Goal: Task Accomplishment & Management: Complete application form

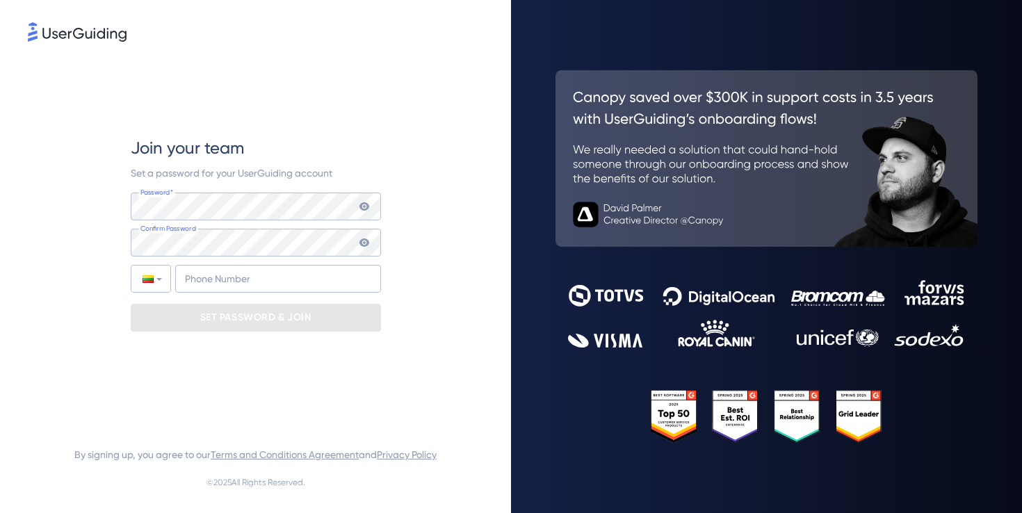
click at [344, 234] on nordpass-icon at bounding box center [256, 234] width 250 height 0
click at [0, 512] on nordpass-autofill-portal at bounding box center [0, 513] width 0 height 0
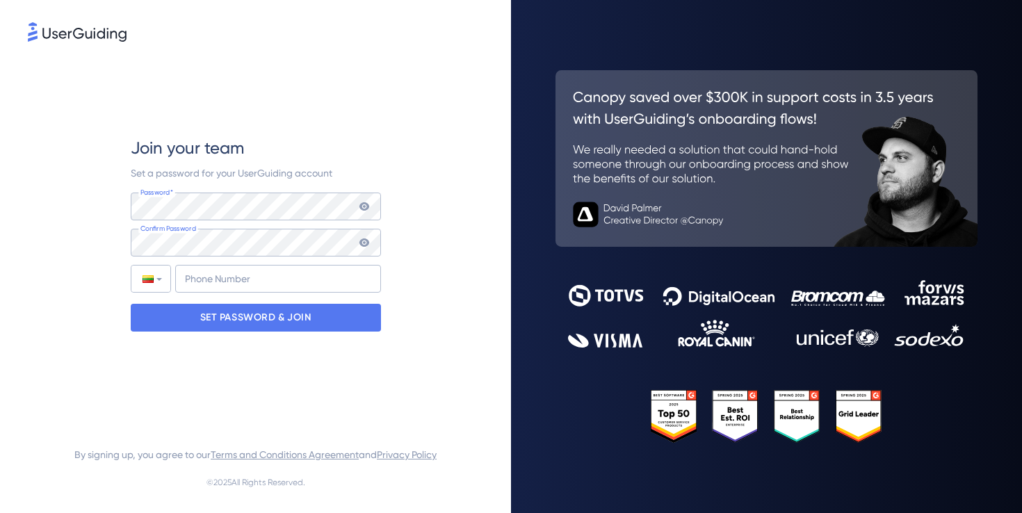
click at [0, 512] on nordpass-portal at bounding box center [0, 513] width 0 height 0
click at [211, 281] on input "+370" at bounding box center [278, 279] width 206 height 28
type input "[PHONE_NUMBER]"
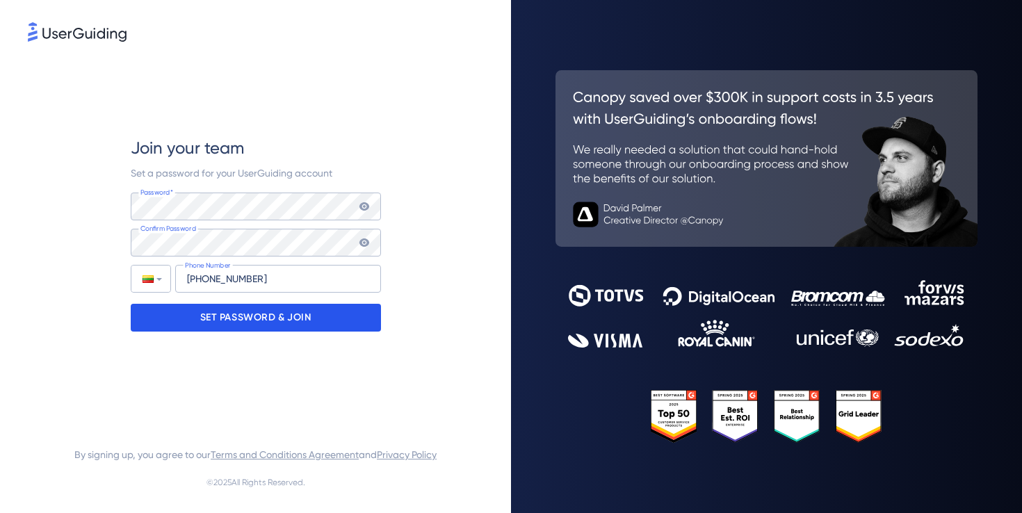
click at [255, 322] on p "SET PASSWORD & JOIN" at bounding box center [255, 318] width 111 height 22
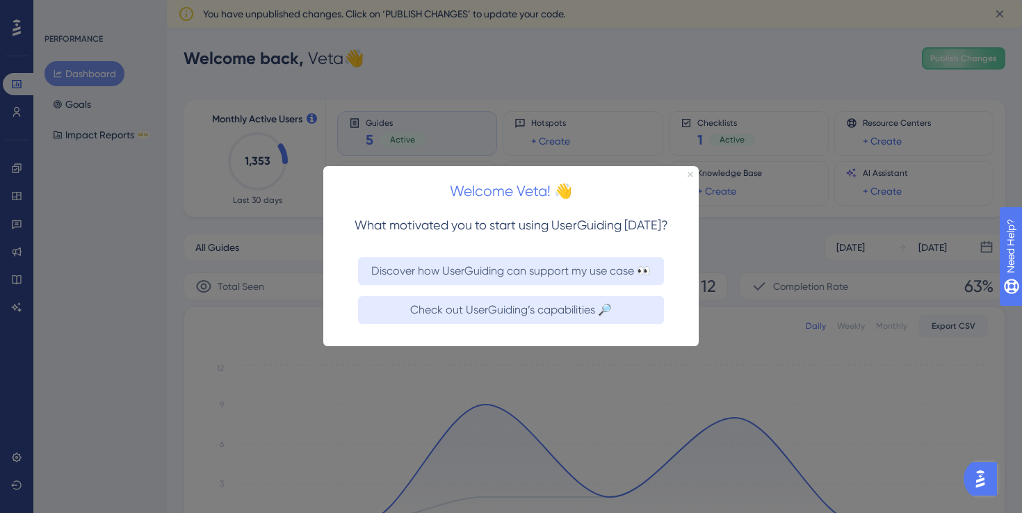
click at [690, 174] on icon "Close Preview" at bounding box center [690, 175] width 6 height 6
